Goal: Transaction & Acquisition: Subscribe to service/newsletter

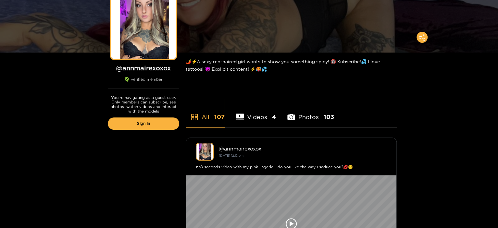
scroll to position [162, 0]
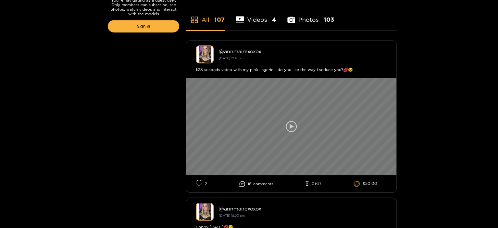
click at [290, 127] on icon at bounding box center [292, 126] width 4 height 5
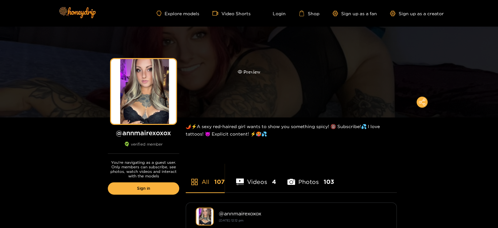
click at [257, 75] on div "Preview" at bounding box center [249, 72] width 23 height 7
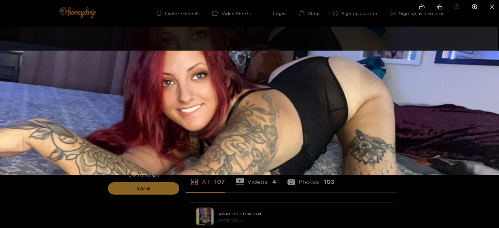
click at [258, 85] on img at bounding box center [249, 113] width 499 height 125
click at [233, 215] on div at bounding box center [249, 114] width 499 height 228
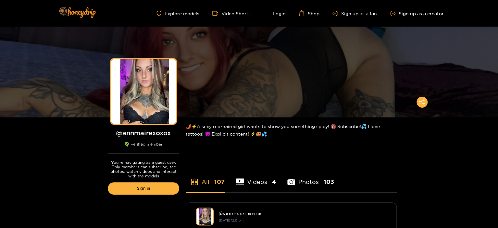
drag, startPoint x: 309, startPoint y: 141, endPoint x: 312, endPoint y: 137, distance: 4.9
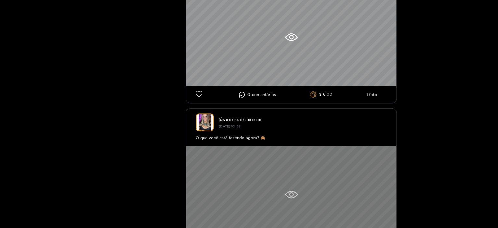
scroll to position [1137, 0]
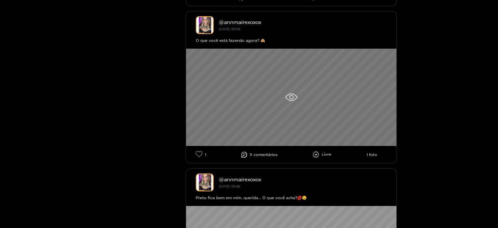
click at [293, 98] on icon at bounding box center [291, 98] width 13 height 8
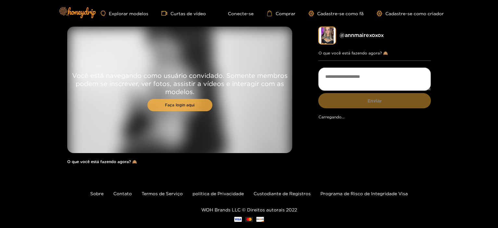
click at [188, 105] on font "Faça login aqui" at bounding box center [180, 105] width 30 height 4
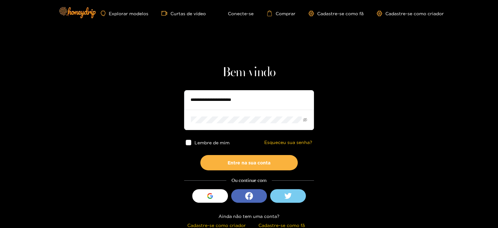
click at [199, 107] on input "text" at bounding box center [249, 99] width 130 height 19
type input "**********"
click at [286, 195] on icon at bounding box center [288, 196] width 7 height 6
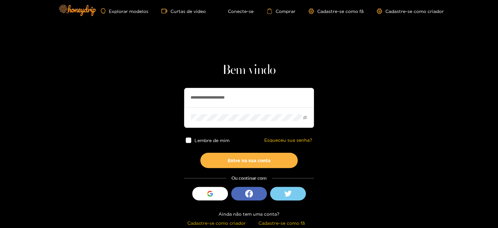
click at [297, 221] on font "Cadastre-se como fã" at bounding box center [282, 223] width 46 height 5
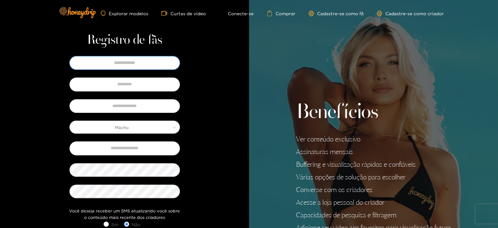
click at [135, 64] on input "text" at bounding box center [125, 63] width 110 height 14
type input "*******"
type input "*****"
type input "**********"
click at [138, 109] on input "text" at bounding box center [125, 106] width 110 height 14
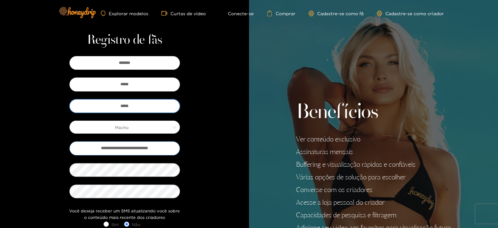
type input "*****"
click at [161, 150] on input "**********" at bounding box center [125, 149] width 110 height 14
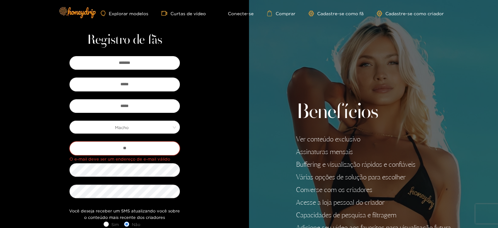
type input "*"
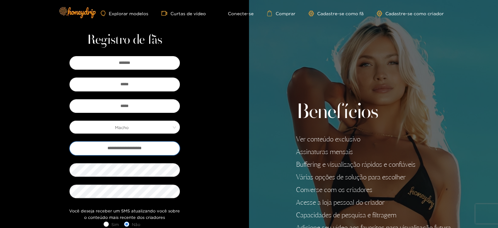
type input "**********"
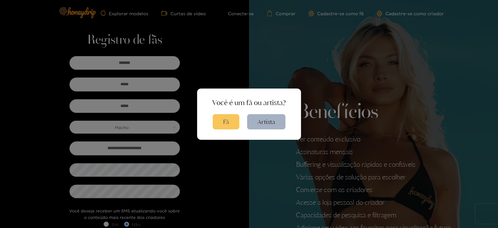
click at [232, 125] on button "Fã" at bounding box center [226, 121] width 27 height 15
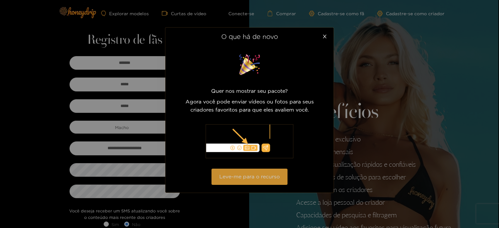
click at [246, 176] on font "Leve-me para o recurso" at bounding box center [249, 177] width 60 height 6
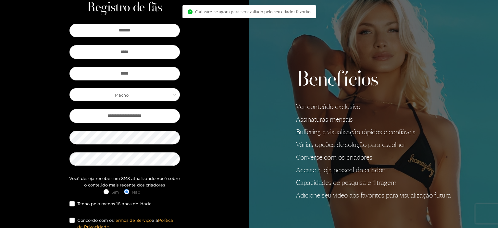
scroll to position [97, 0]
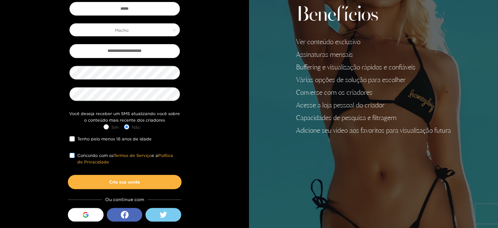
click at [72, 157] on span at bounding box center [72, 155] width 5 height 5
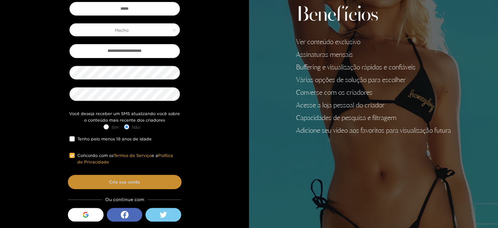
click at [144, 180] on button "Crie sua conta" at bounding box center [125, 182] width 114 height 14
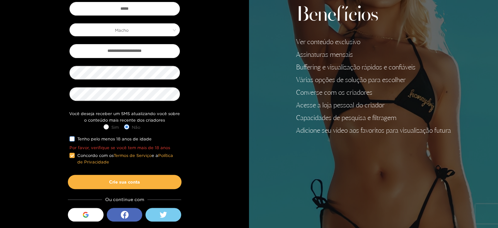
click at [74, 139] on span at bounding box center [72, 138] width 5 height 5
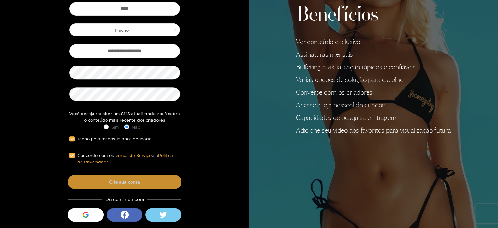
click at [148, 180] on button "Crie sua conta" at bounding box center [125, 182] width 114 height 14
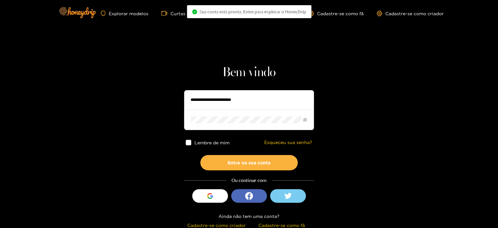
type input "*****"
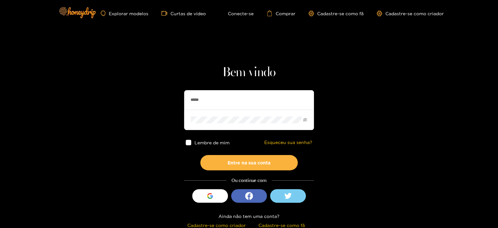
click at [189, 142] on span at bounding box center [189, 143] width 6 height 6
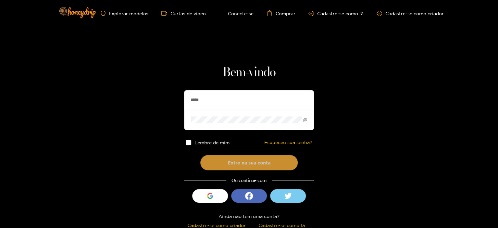
click at [234, 161] on font "Entre na sua conta" at bounding box center [249, 162] width 43 height 5
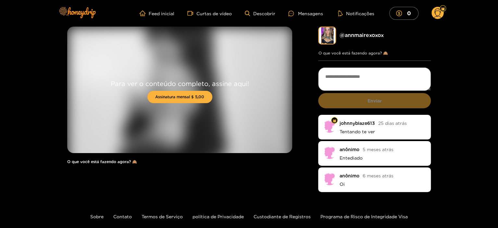
drag, startPoint x: 130, startPoint y: 110, endPoint x: 127, endPoint y: 107, distance: 4.4
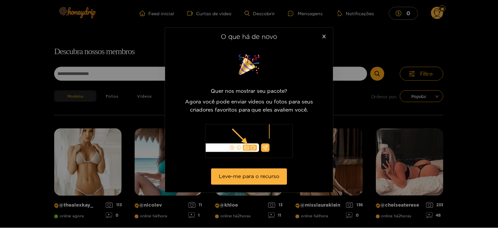
scroll to position [42, 0]
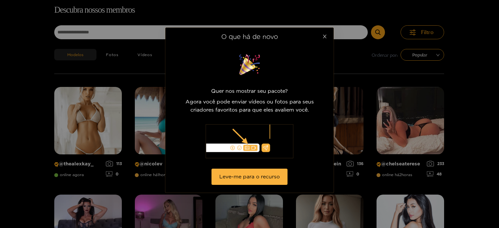
click at [325, 36] on icon "fechar" at bounding box center [325, 37] width 4 height 4
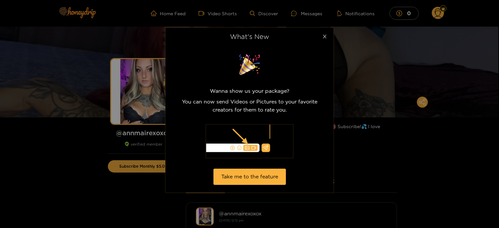
click at [322, 37] on icon "close" at bounding box center [324, 36] width 5 height 5
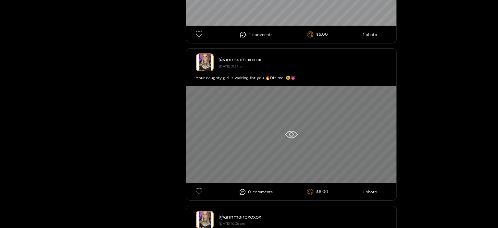
scroll to position [1105, 0]
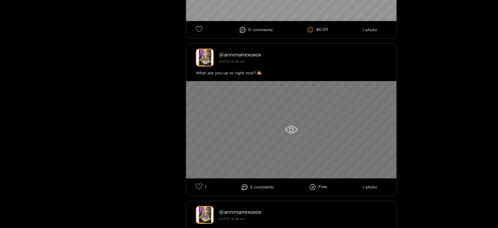
click at [292, 131] on icon at bounding box center [291, 130] width 13 height 8
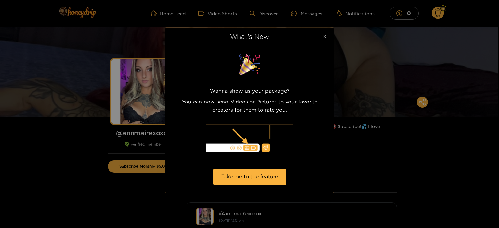
click at [326, 36] on icon "close" at bounding box center [324, 36] width 5 height 5
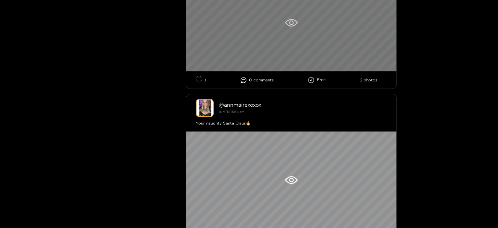
scroll to position [1429, 0]
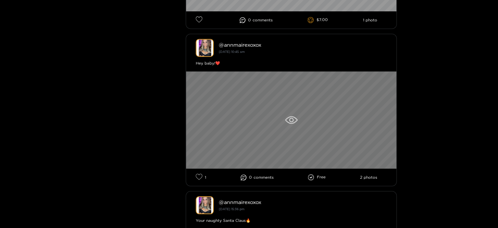
click at [287, 116] on icon at bounding box center [291, 120] width 13 height 8
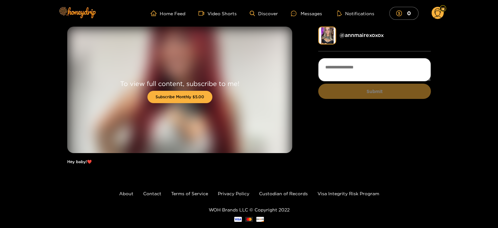
click at [83, 164] on div "To view full content, subscribe to me! Subscribe Monthly $5.00 Hey baby!❤️" at bounding box center [179, 99] width 225 height 144
click at [167, 13] on link "Home Feed" at bounding box center [168, 13] width 35 height 6
